Goal: Register for event/course

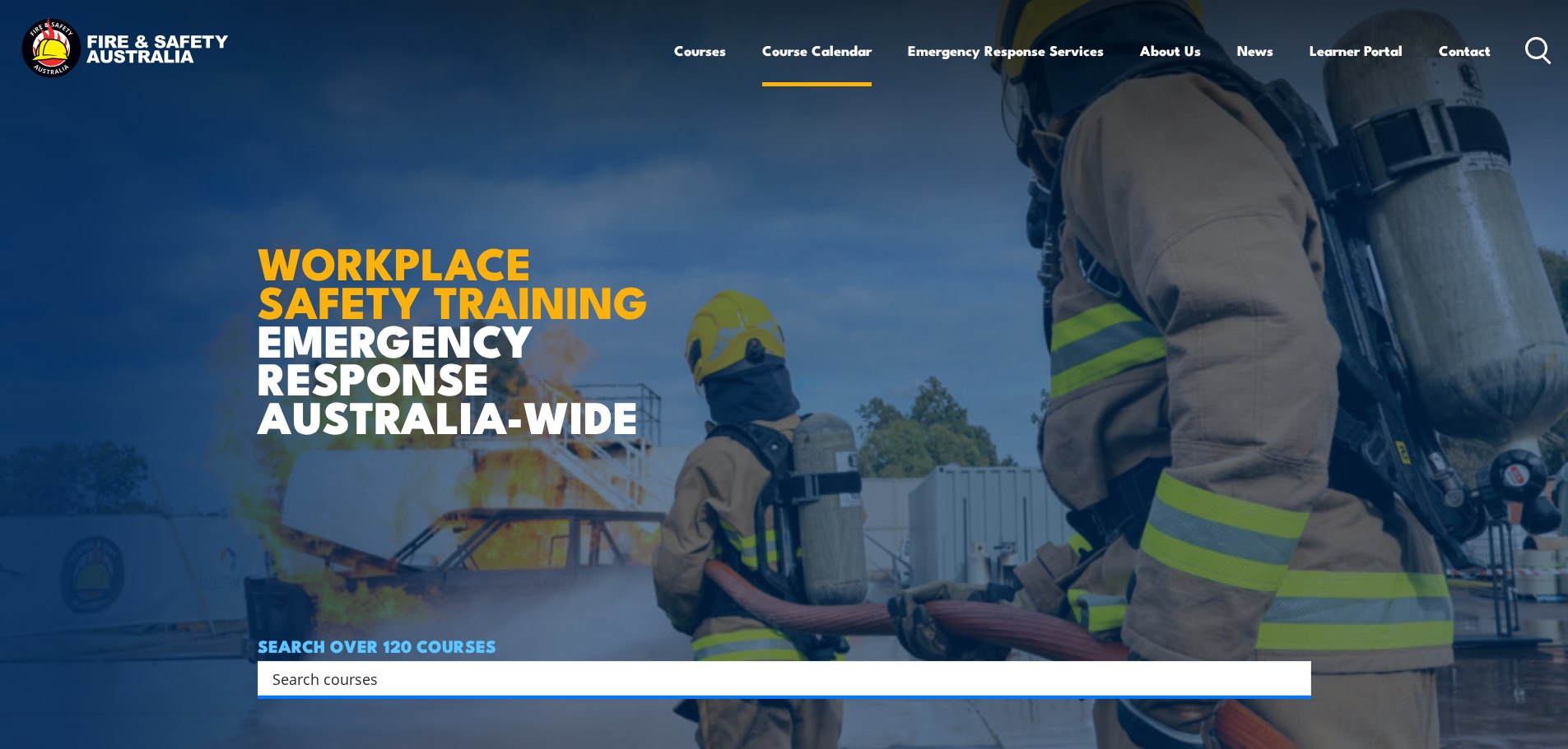
click at [817, 47] on link "Course Calendar" at bounding box center [817, 50] width 109 height 44
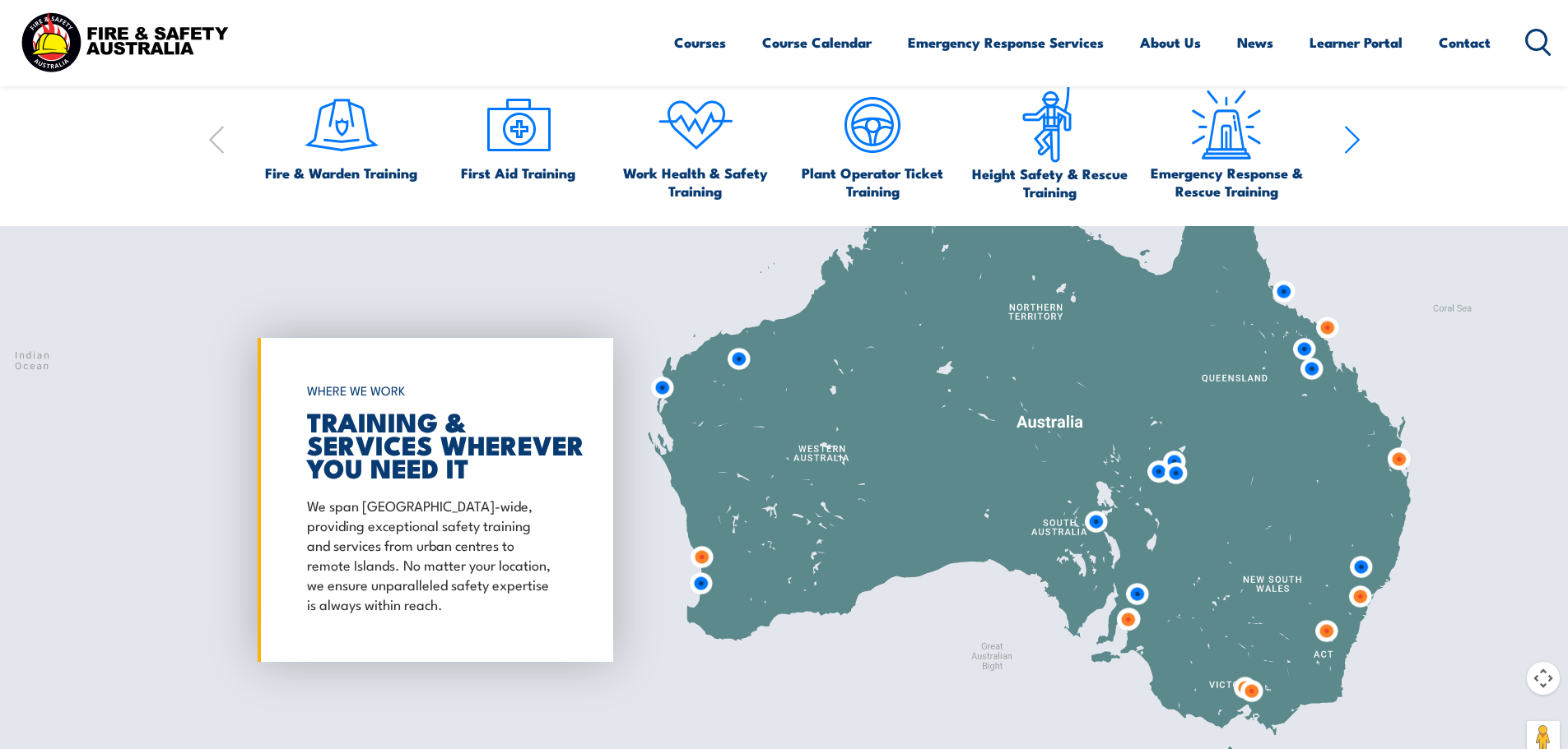
scroll to position [1316, 0]
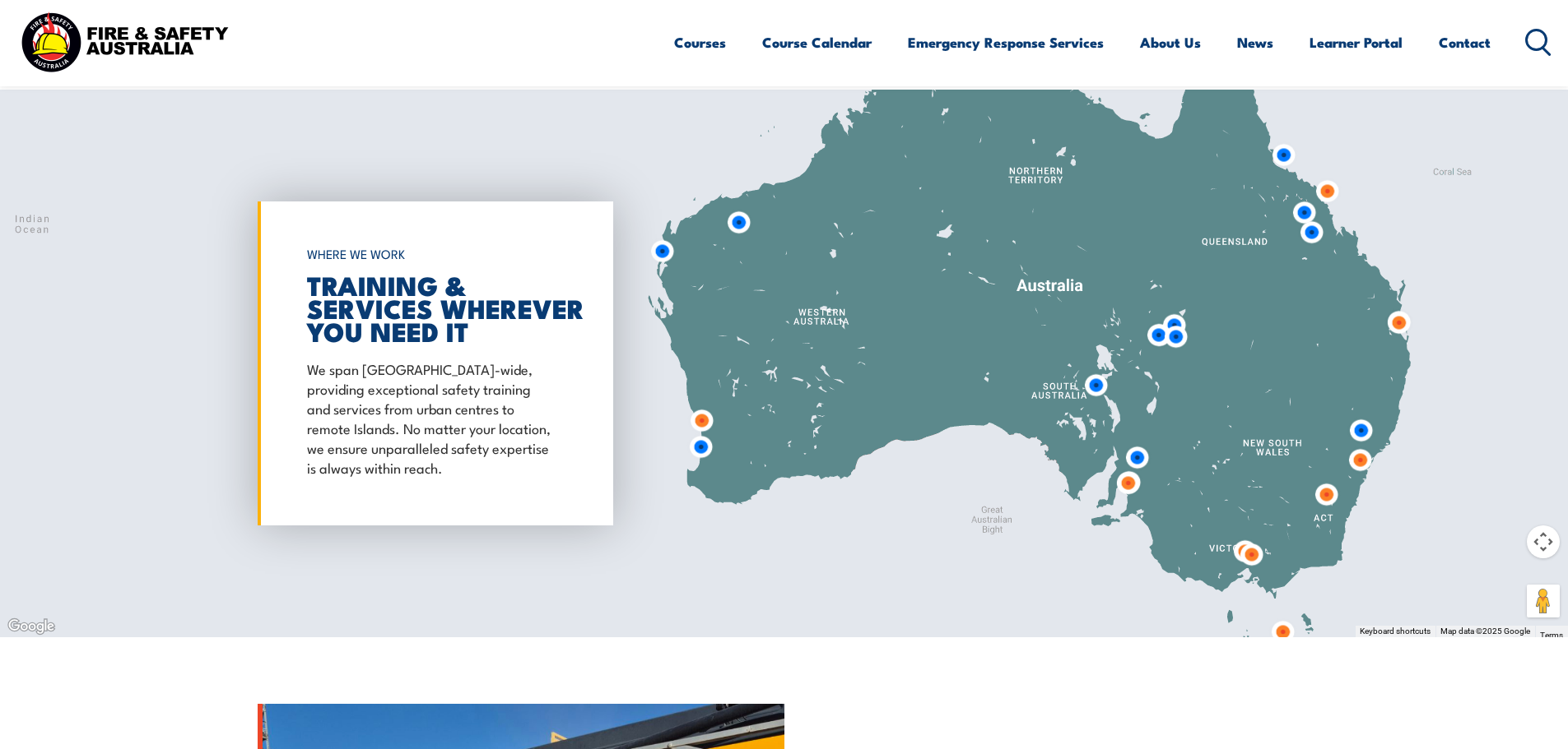
click at [702, 446] on img at bounding box center [700, 447] width 44 height 44
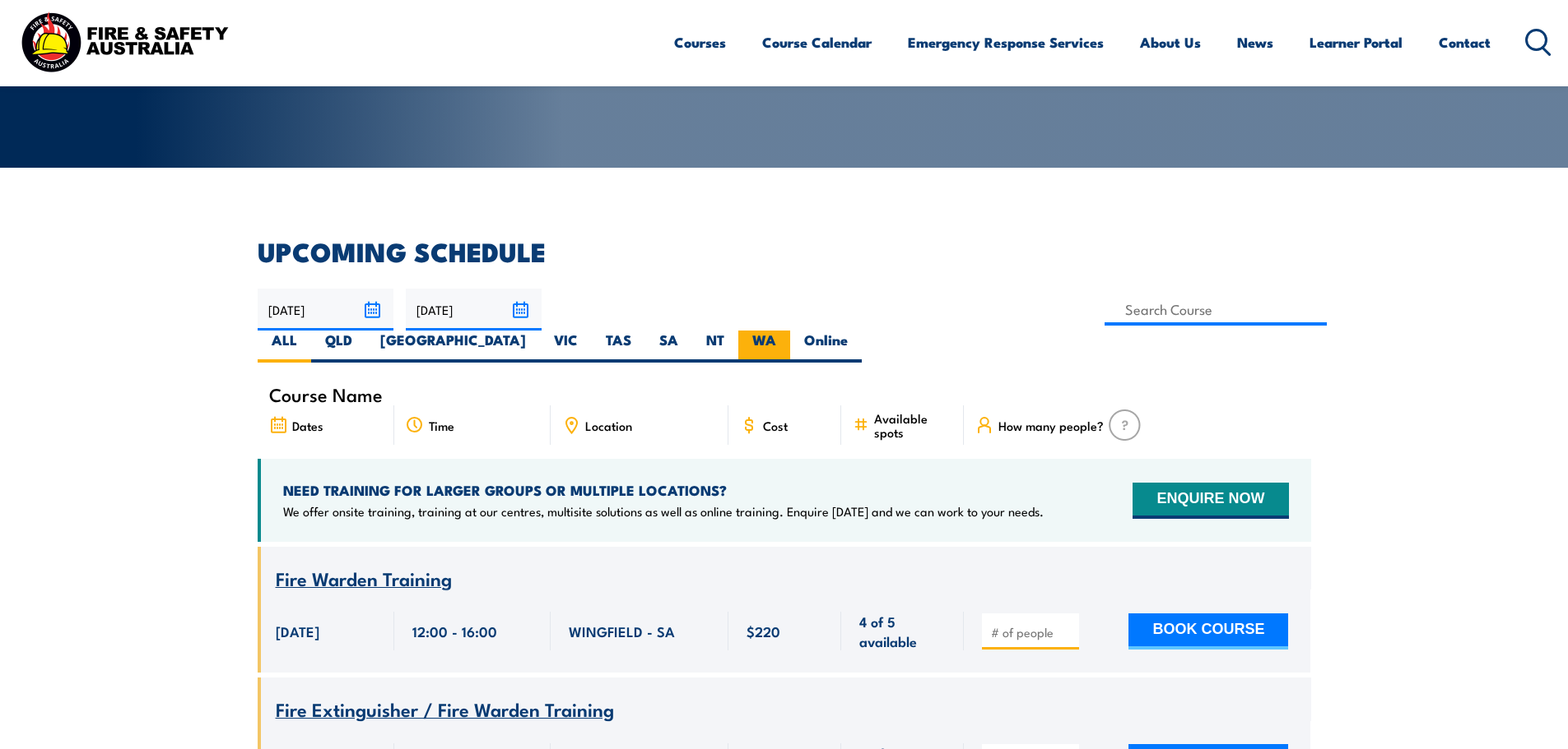
scroll to position [412, 0]
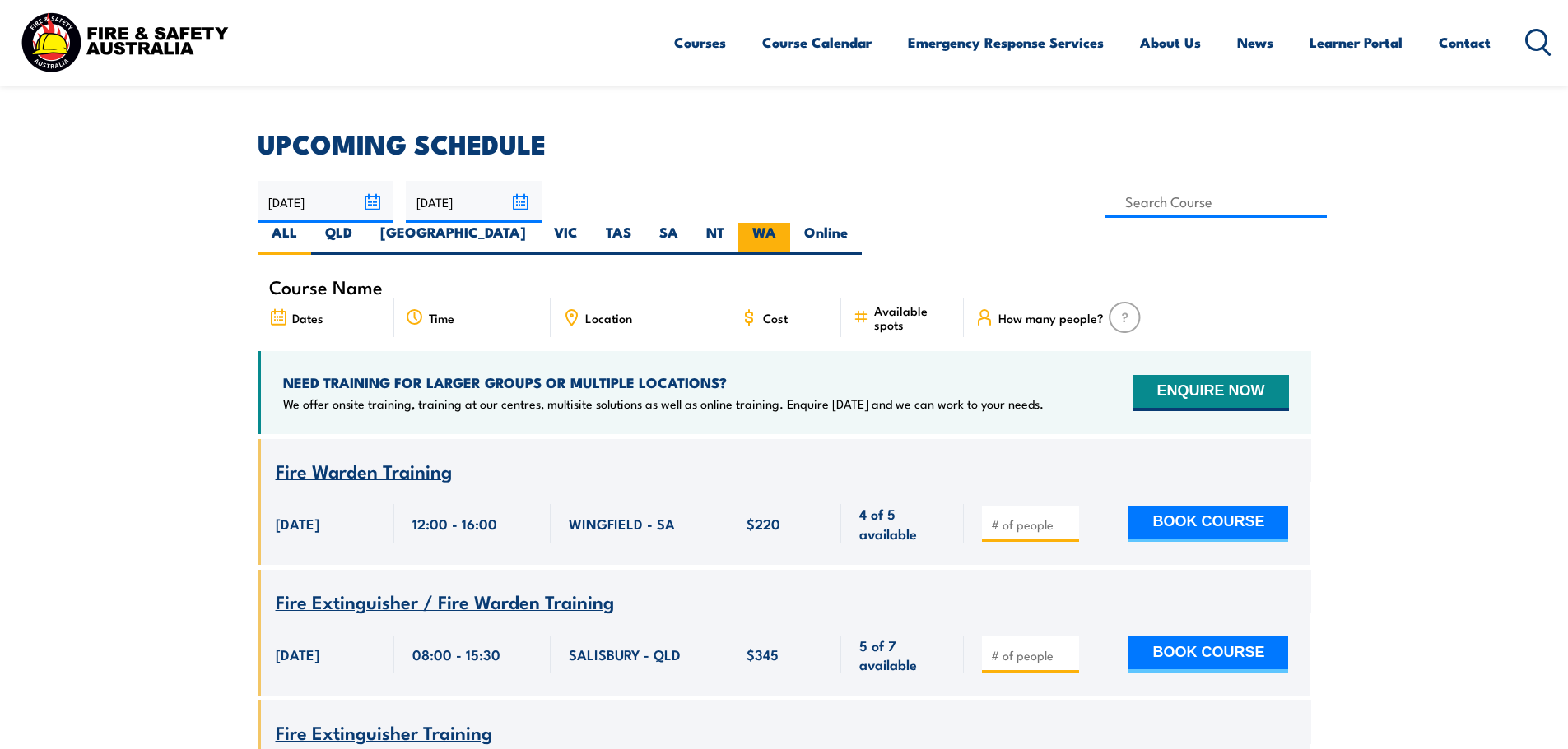
click at [790, 222] on label "WA" at bounding box center [764, 238] width 52 height 32
click at [786, 222] on input "WA" at bounding box center [782, 228] width 11 height 11
radio input "true"
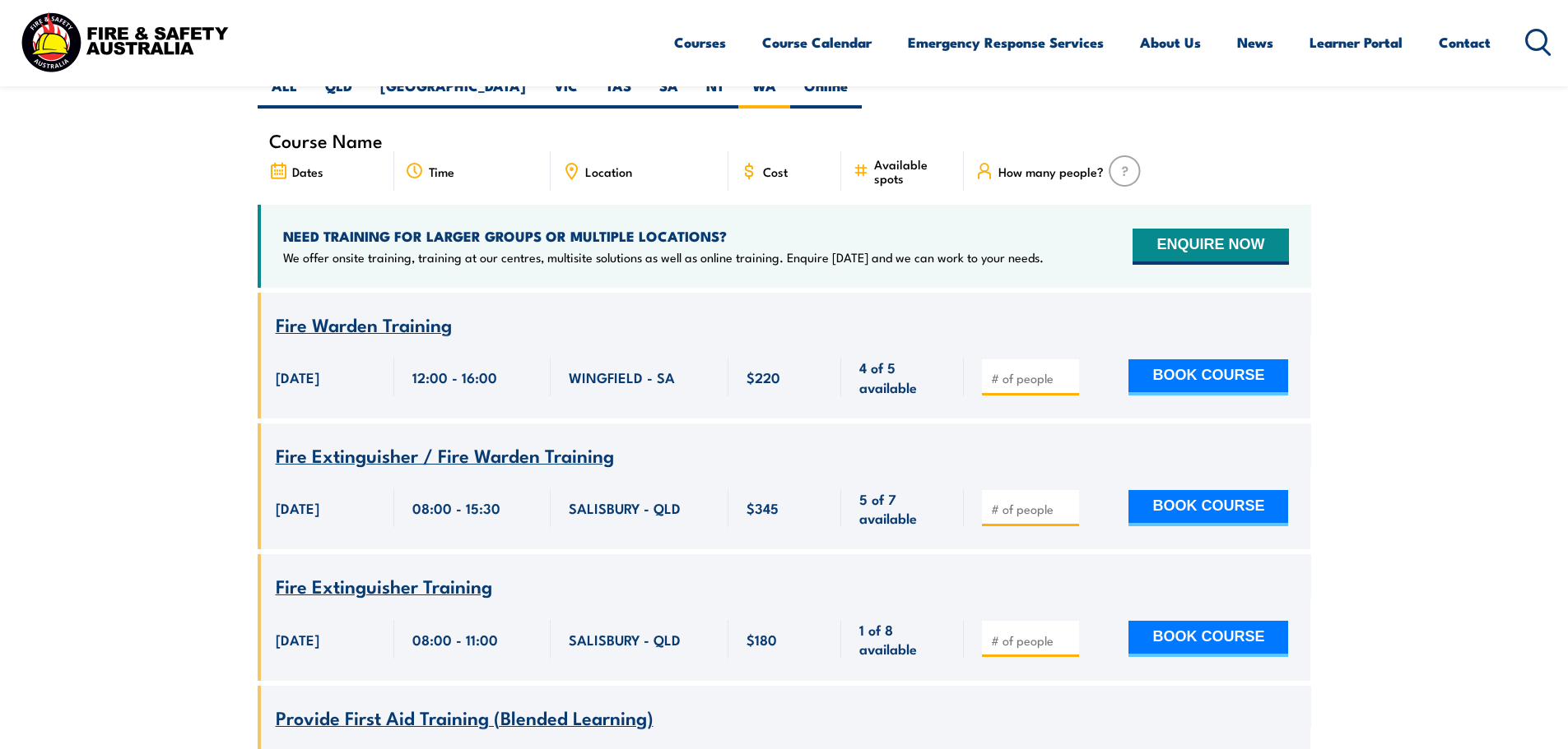
scroll to position [658, 0]
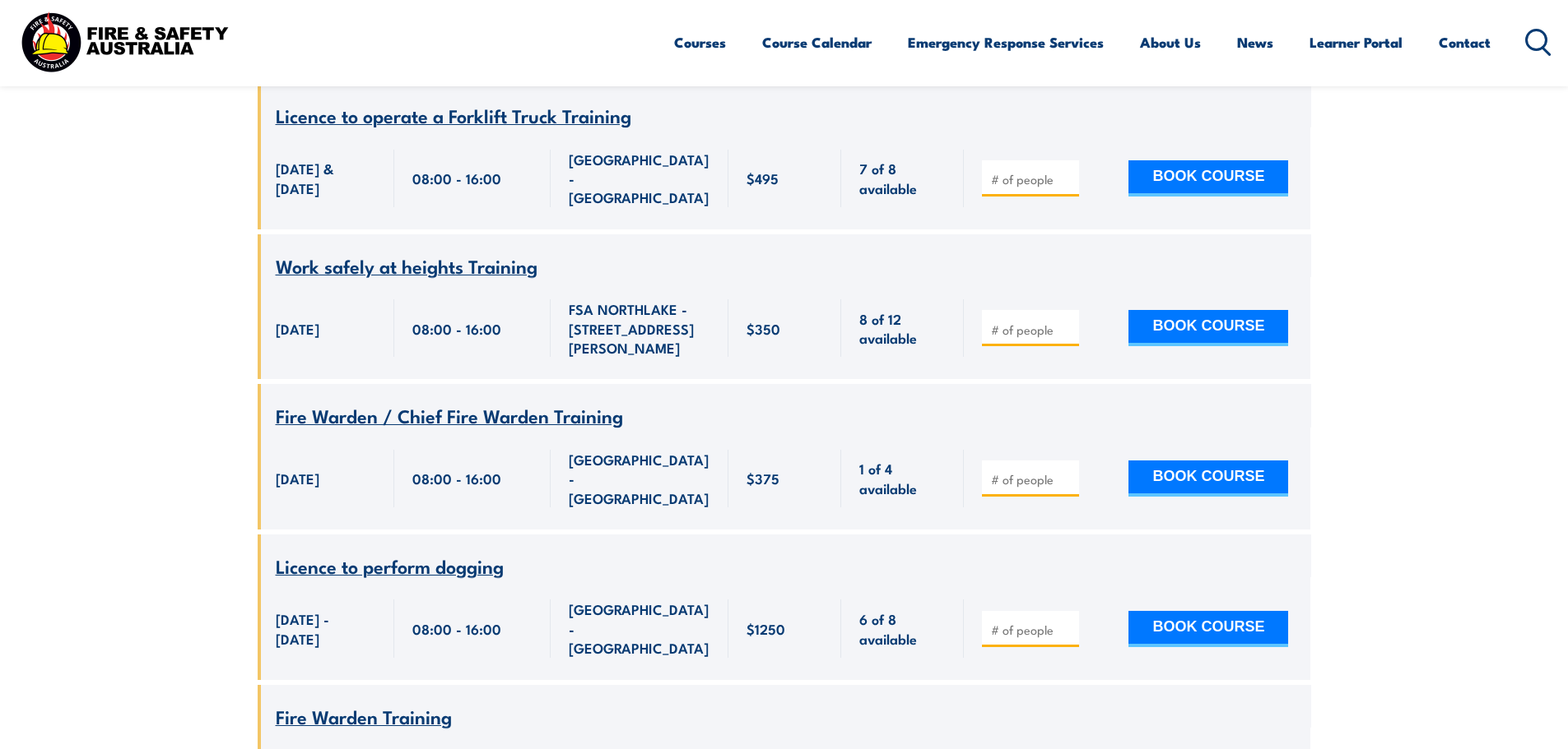
scroll to position [1530, 0]
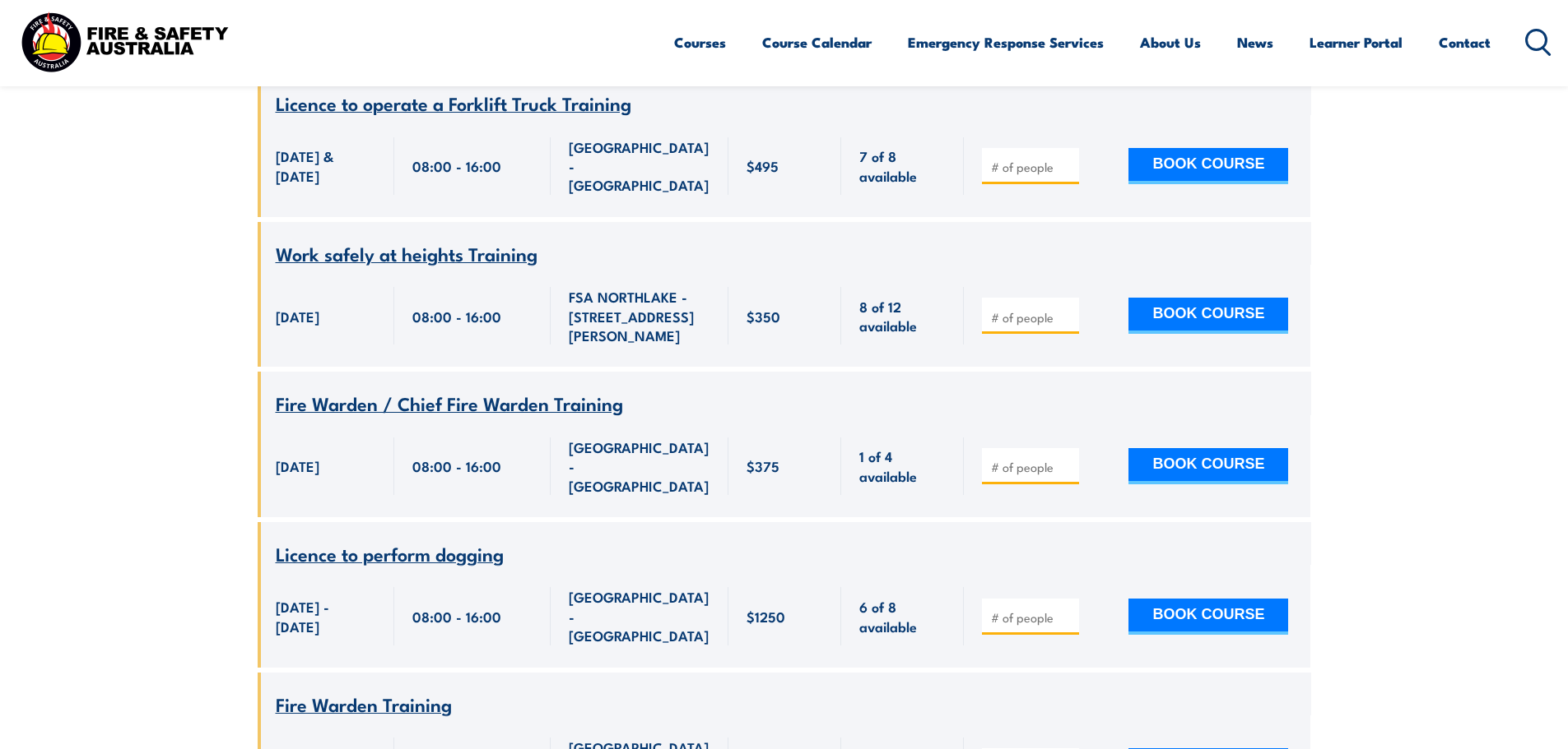
drag, startPoint x: 276, startPoint y: 338, endPoint x: 352, endPoint y: 350, distance: 76.9
click at [319, 457] on span "[DATE]" at bounding box center [297, 466] width 44 height 19
drag, startPoint x: 797, startPoint y: 348, endPoint x: 746, endPoint y: 347, distance: 51.0
click at [746, 438] on div "$375" at bounding box center [784, 466] width 77 height 57
click at [804, 438] on div "$375" at bounding box center [784, 466] width 77 height 57
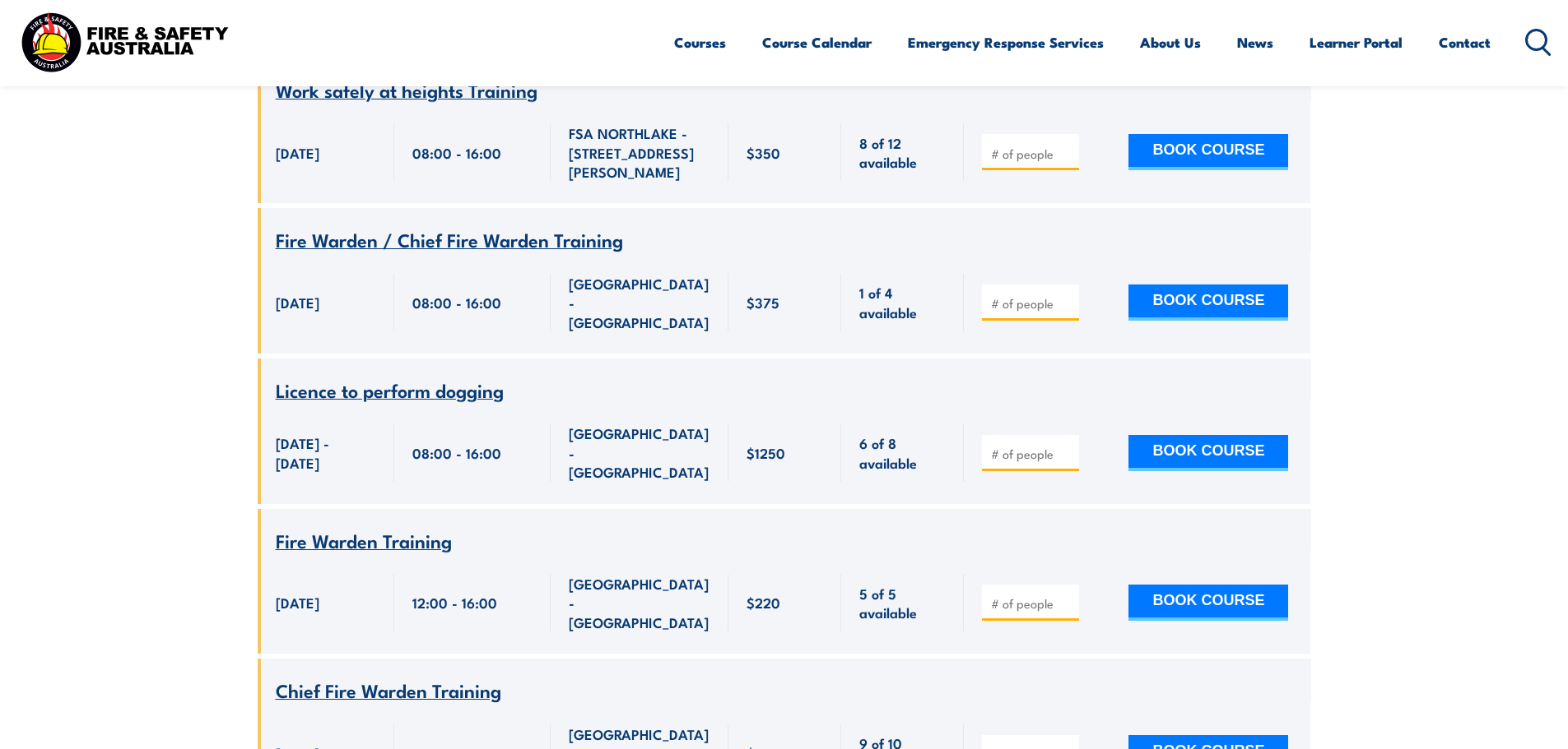
scroll to position [1695, 0]
